Goal: Task Accomplishment & Management: Manage account settings

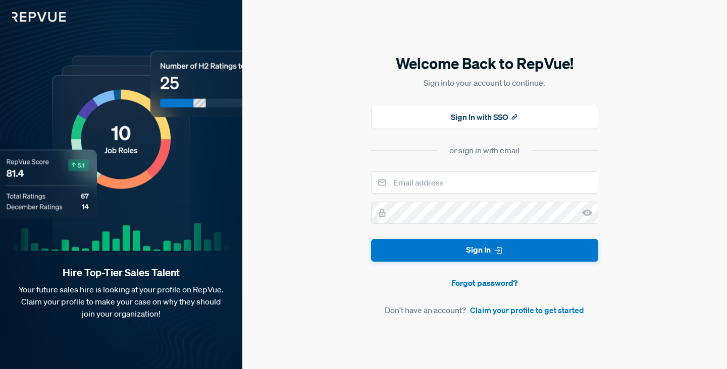
click at [467, 188] on input "email" at bounding box center [484, 183] width 227 height 22
type input "[EMAIL_ADDRESS][DOMAIN_NAME]"
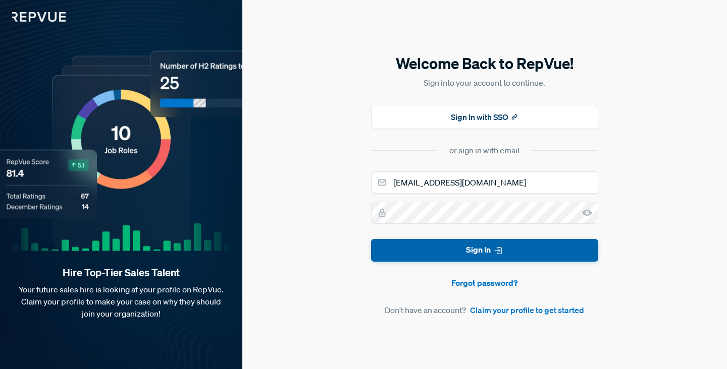
click at [472, 248] on button "Sign In" at bounding box center [484, 250] width 227 height 23
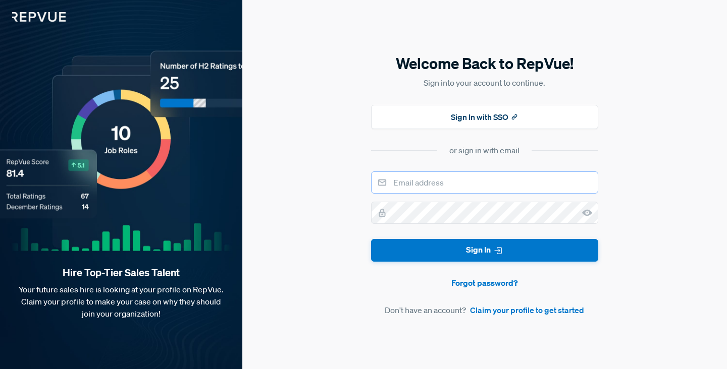
click at [480, 182] on input "email" at bounding box center [484, 183] width 227 height 22
type input "[EMAIL_ADDRESS][DOMAIN_NAME]"
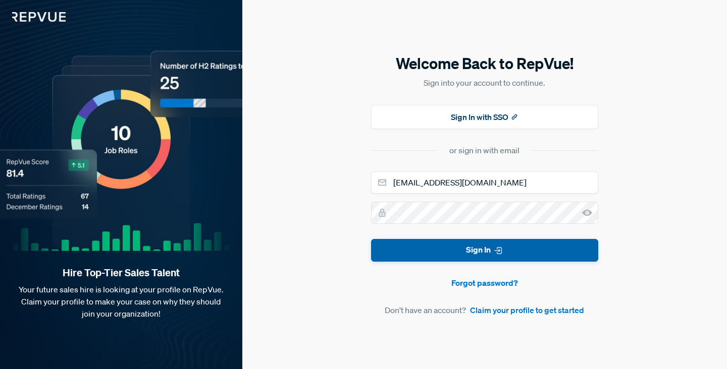
click at [486, 246] on button "Sign In" at bounding box center [484, 250] width 227 height 23
